Goal: Find specific page/section: Find specific page/section

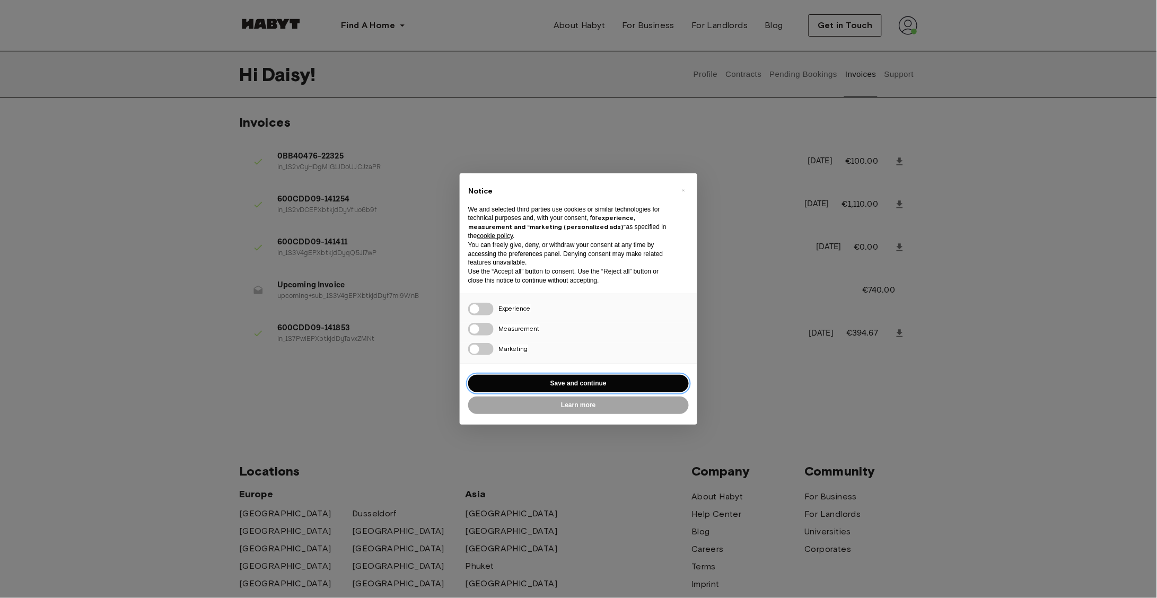
click at [619, 387] on button "Save and continue" at bounding box center [578, 383] width 221 height 17
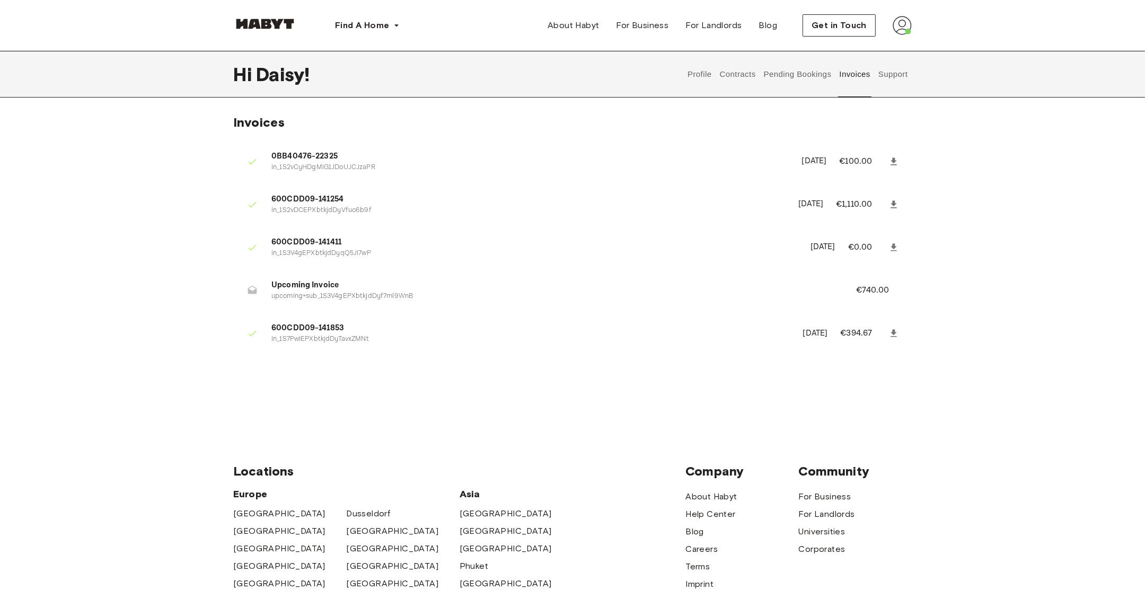
click at [894, 332] on icon at bounding box center [894, 332] width 6 height 7
click at [740, 76] on button "Contracts" at bounding box center [737, 74] width 39 height 47
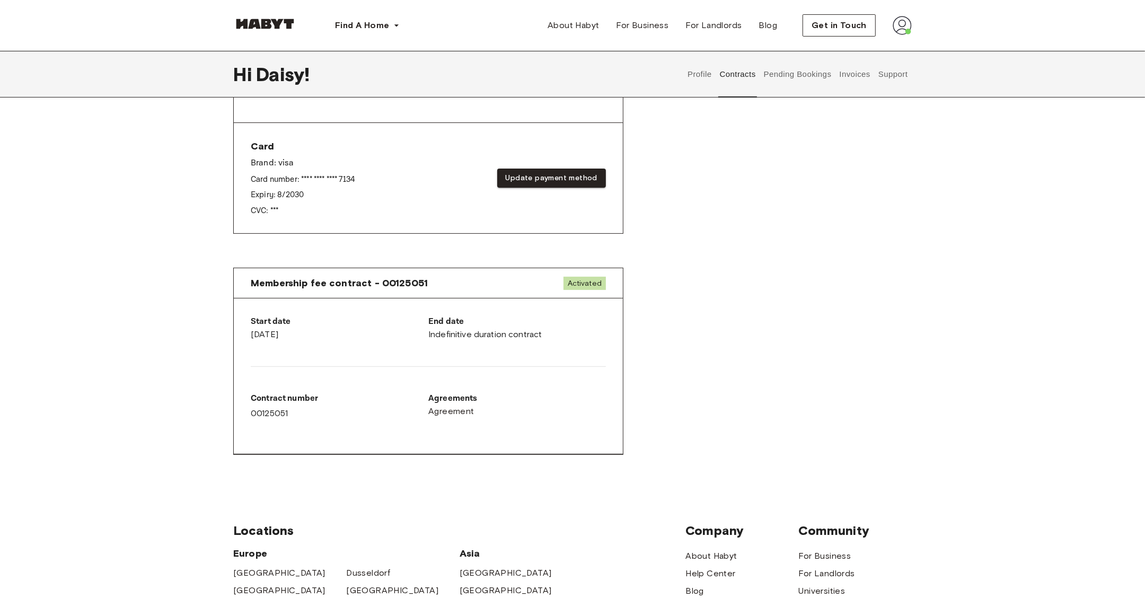
scroll to position [390, 0]
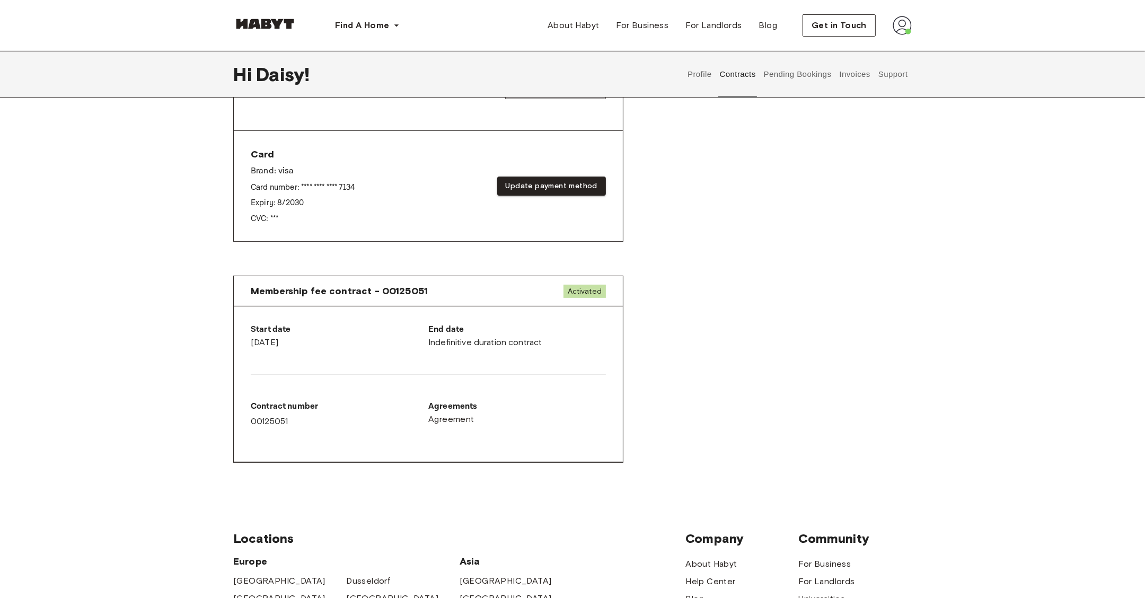
click at [475, 341] on div "End date Indefinitive duration contract" at bounding box center [517, 335] width 178 height 25
click at [277, 420] on div "Contract number 00125051" at bounding box center [340, 414] width 178 height 28
copy div "00125051"
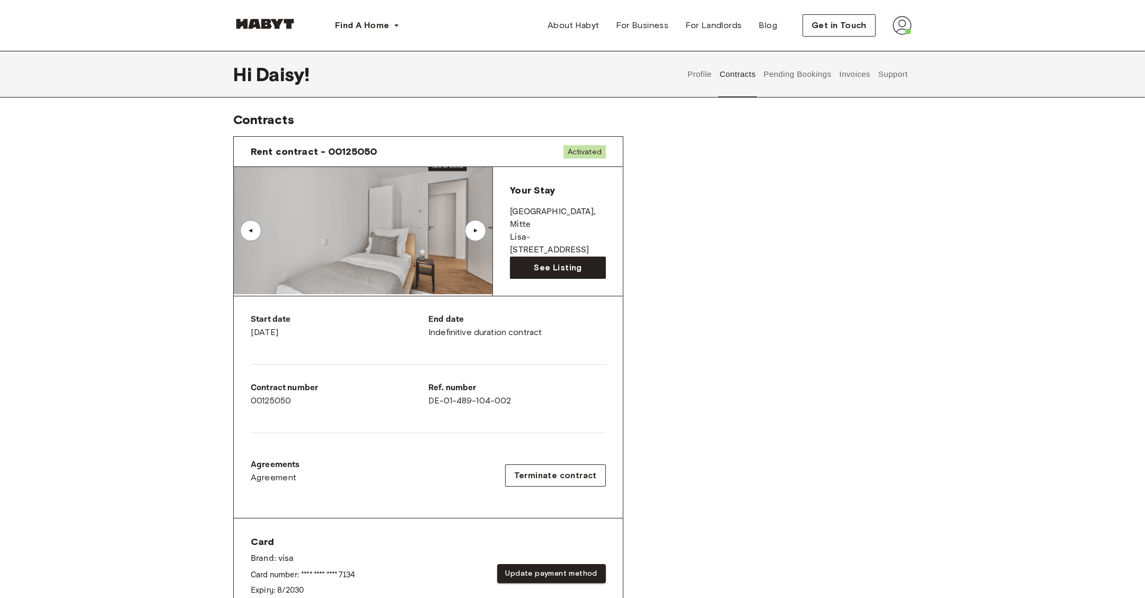
scroll to position [290, 0]
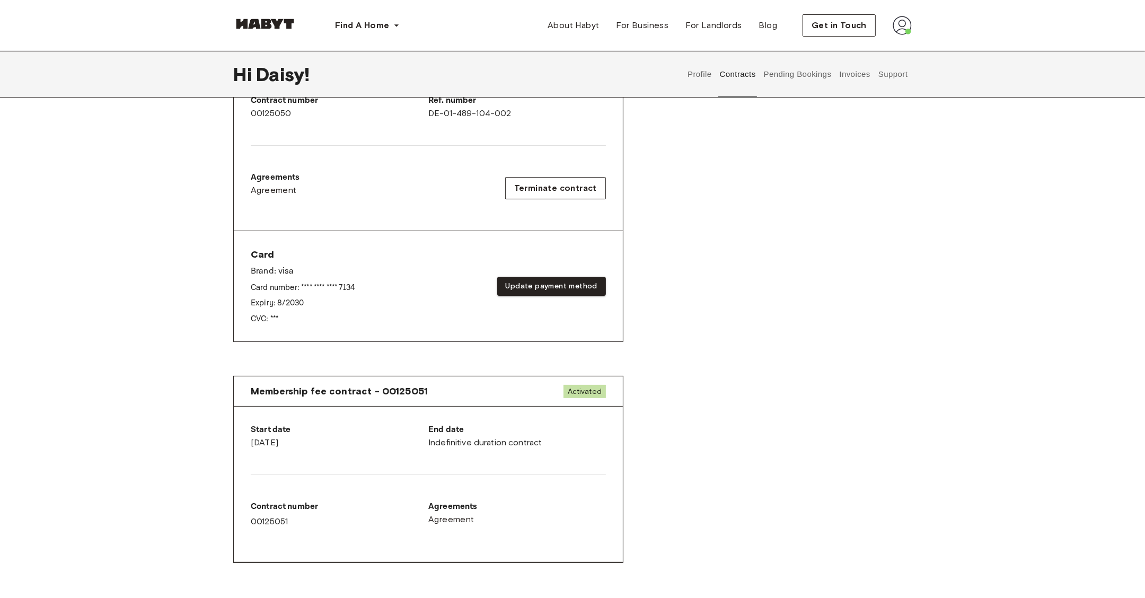
click at [752, 226] on div "Rent contract - 00125050 Activated ▲ ▲ Your Stay BERLIN , Mitte Lisa-Fittko-Str…" at bounding box center [572, 103] width 679 height 527
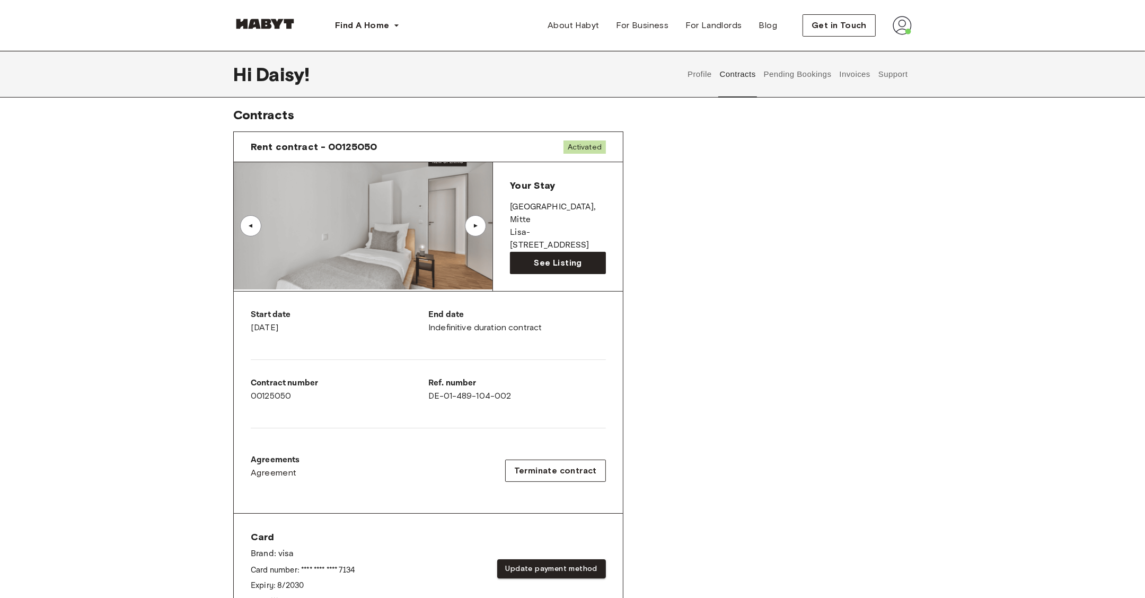
scroll to position [0, 0]
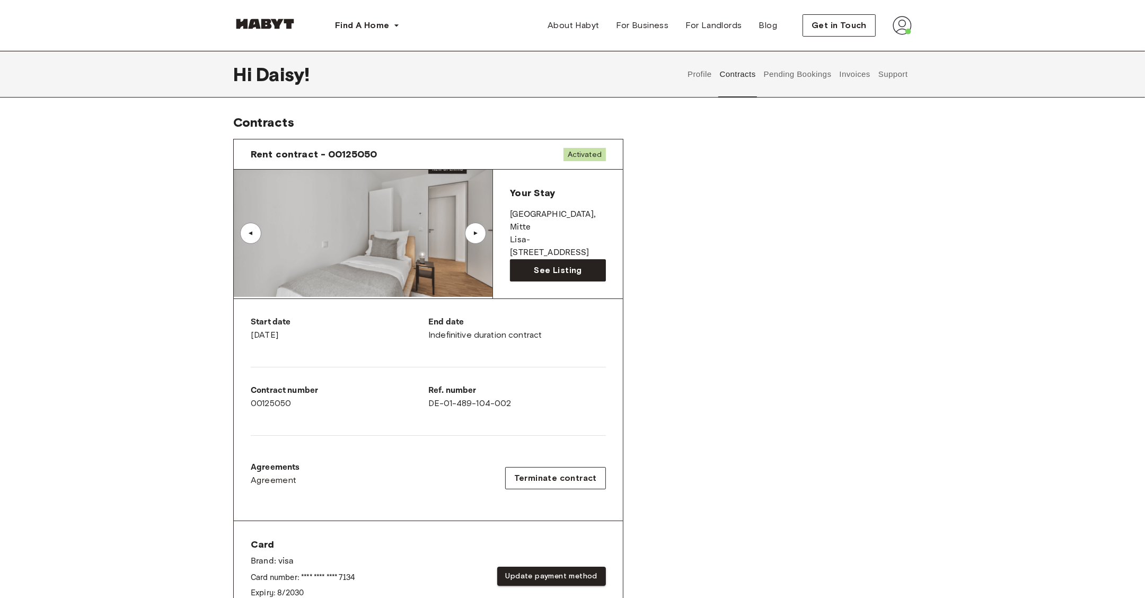
click at [798, 90] on button "Pending Bookings" at bounding box center [797, 74] width 71 height 47
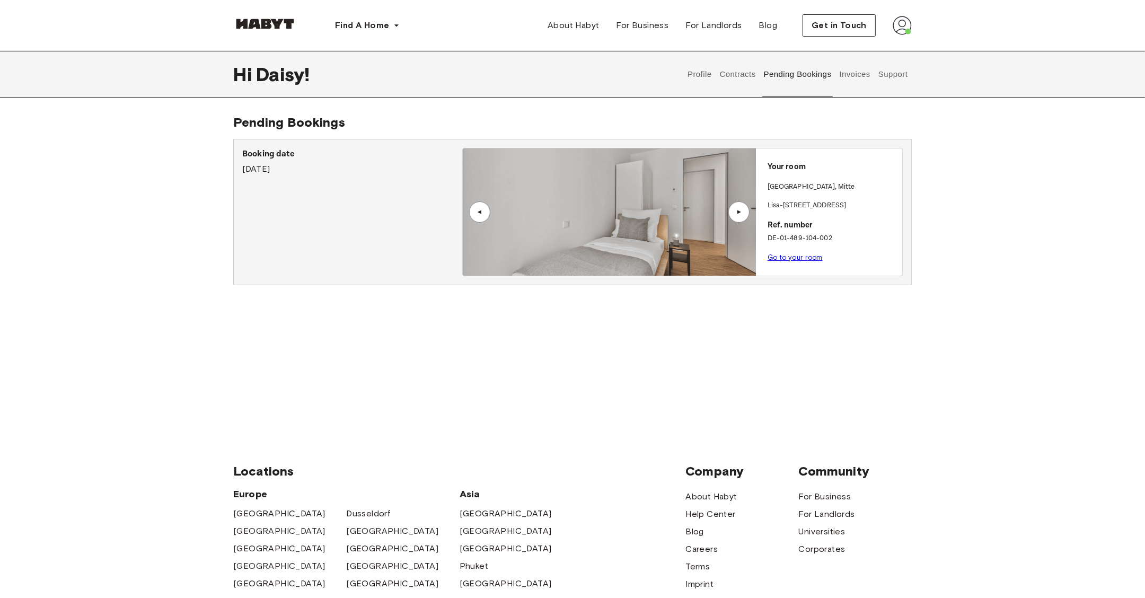
click at [851, 83] on button "Invoices" at bounding box center [854, 74] width 33 height 47
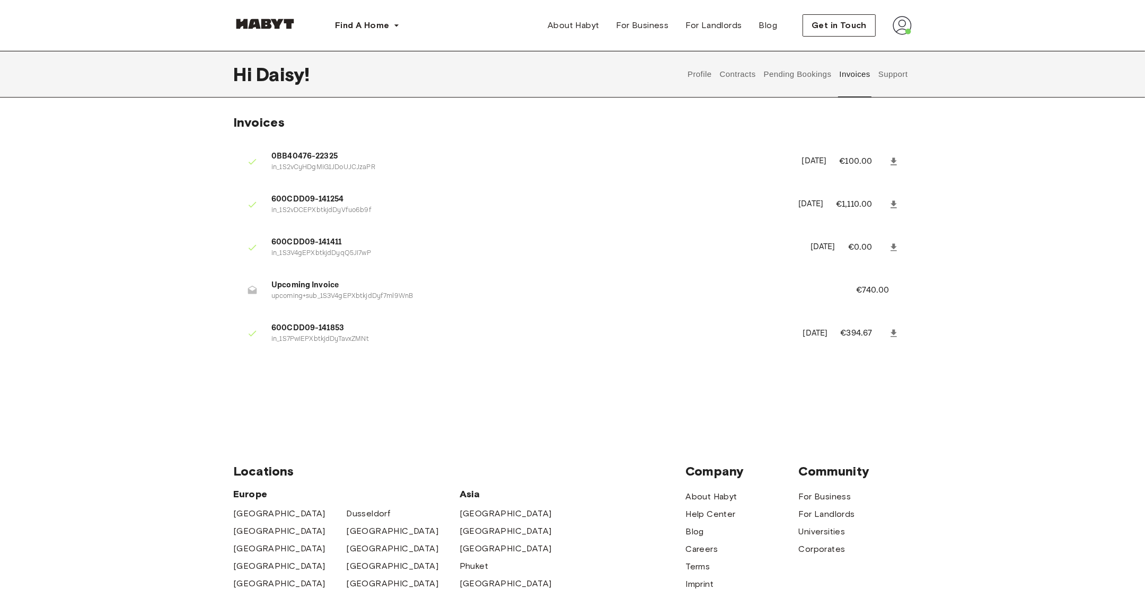
click at [746, 76] on button "Contracts" at bounding box center [737, 74] width 39 height 47
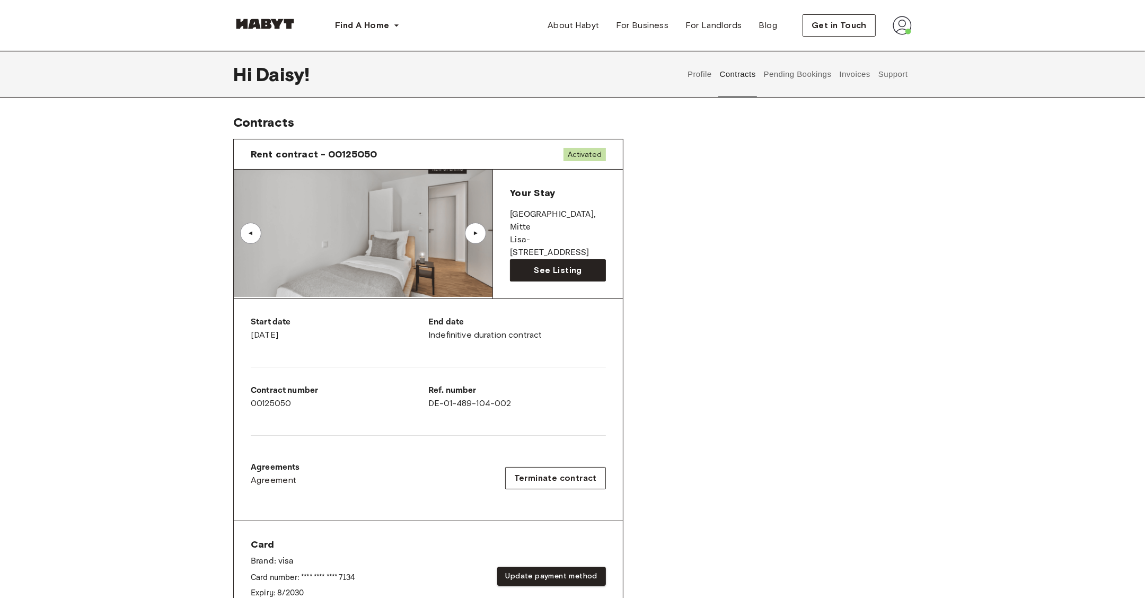
click at [368, 147] on div "Rent contract - 00125050 Activated" at bounding box center [428, 154] width 389 height 30
copy span "00125050"
click at [790, 333] on div "Rent contract - 00125050 Activated ▲ ▲ Your Stay BERLIN , Mitte Lisa-Fittko-Str…" at bounding box center [572, 393] width 679 height 527
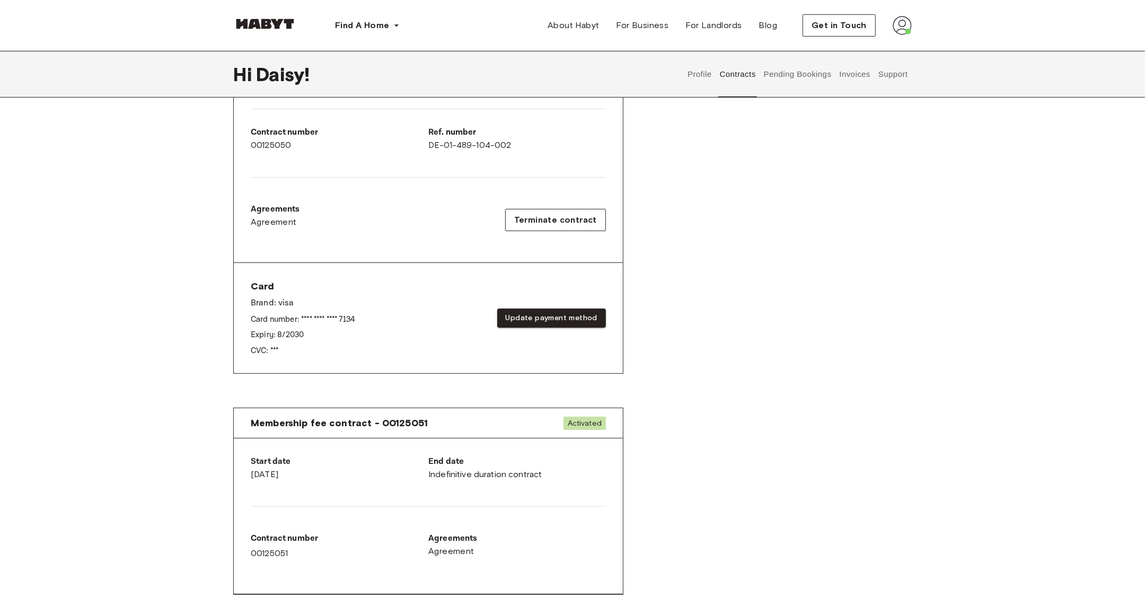
scroll to position [271, 0]
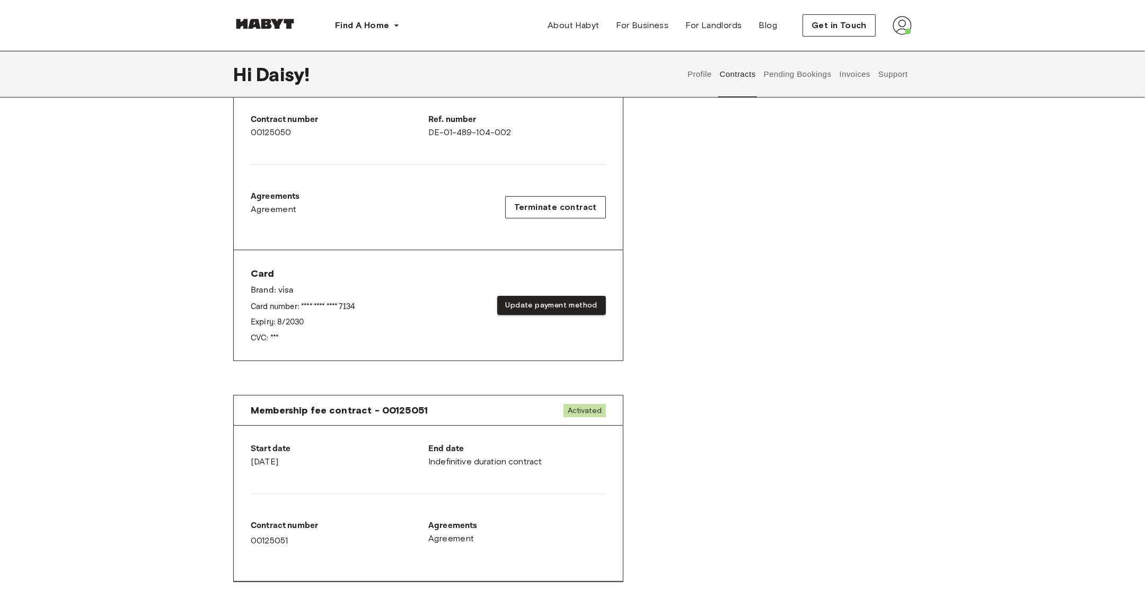
click at [845, 75] on button "Invoices" at bounding box center [854, 74] width 33 height 47
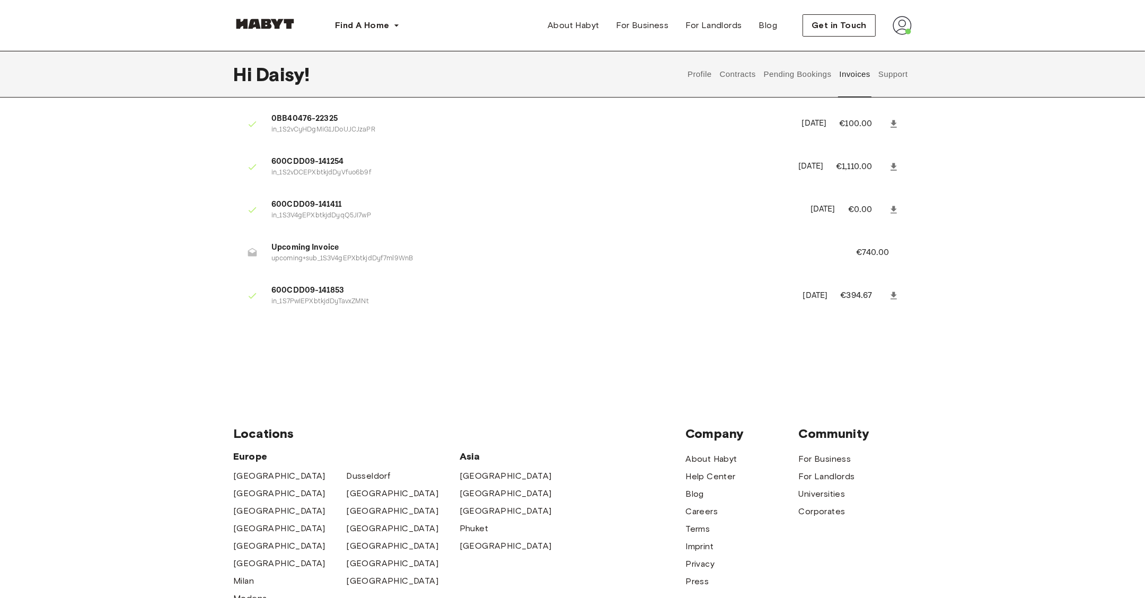
scroll to position [34, 0]
click at [892, 213] on icon at bounding box center [894, 213] width 11 height 11
